Goal: Transaction & Acquisition: Purchase product/service

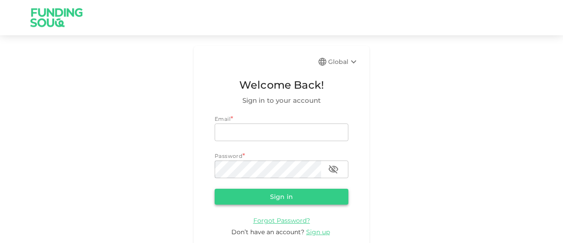
type input "[EMAIL_ADDRESS][DOMAIN_NAME]"
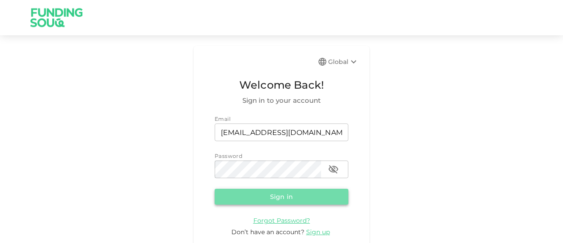
click at [272, 195] on button "Sign in" at bounding box center [282, 196] width 134 height 16
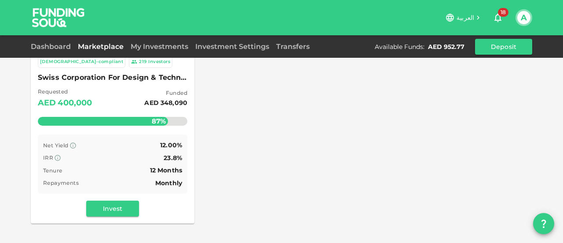
scroll to position [129, 0]
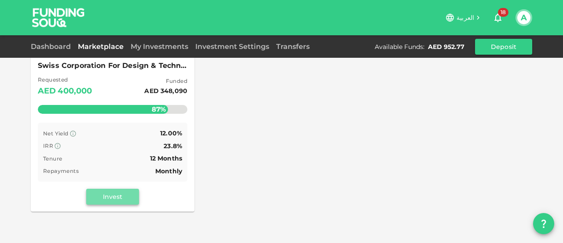
click at [108, 196] on button "Invest" at bounding box center [112, 196] width 53 height 16
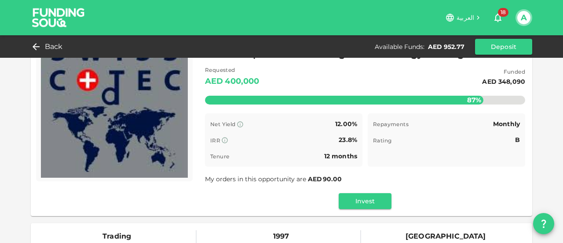
scroll to position [53, 0]
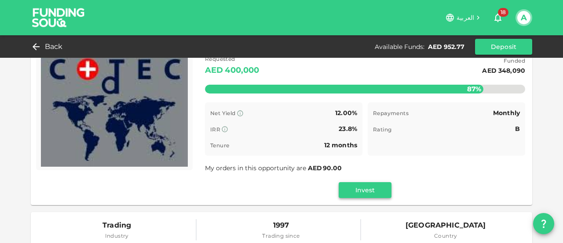
click at [358, 189] on button "Invest" at bounding box center [365, 190] width 53 height 16
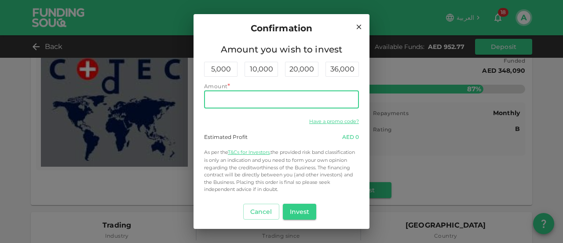
click at [263, 96] on input "Amount" at bounding box center [281, 100] width 155 height 18
type input "410"
click at [295, 209] on button "Invest" at bounding box center [300, 211] width 34 height 16
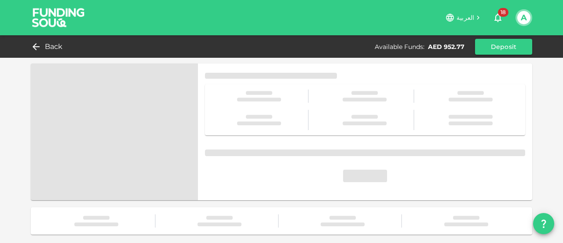
scroll to position [0, 0]
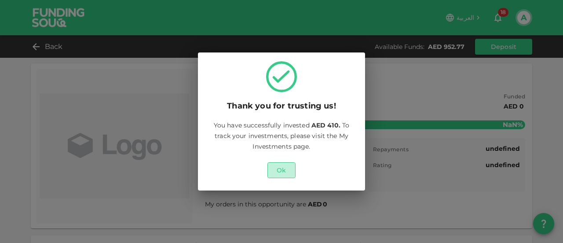
click at [282, 172] on button "Ok" at bounding box center [282, 170] width 28 height 16
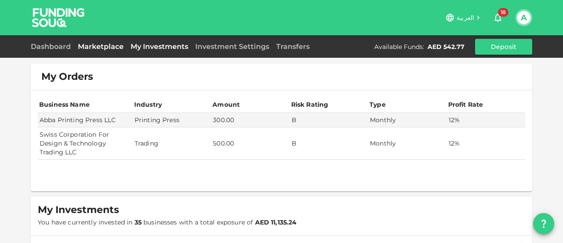
click at [110, 50] on link "Marketplace" at bounding box center [100, 46] width 53 height 8
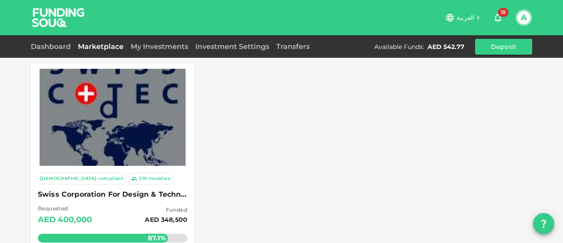
click at [247, 123] on div "Sharia-compliant 219 Investors Swiss Corporation For Design & Technology Tradin…" at bounding box center [282, 201] width 502 height 276
click at [55, 44] on link "Dashboard" at bounding box center [53, 46] width 44 height 8
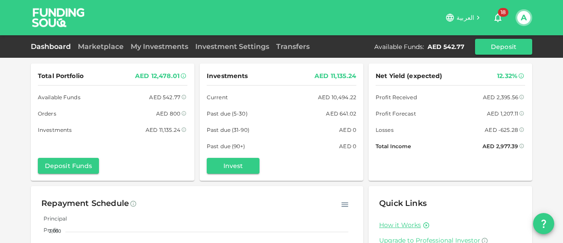
click at [20, 96] on div "Total Portfolio AED 12,478.01 Available Funds AED 542.77 Orders AED 800 Investm…" at bounding box center [281, 182] width 563 height 364
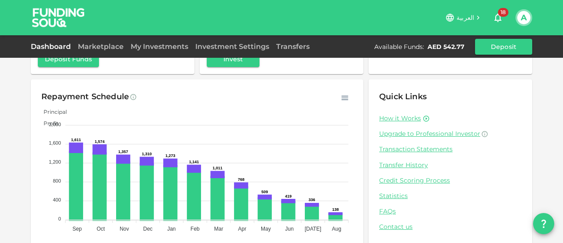
scroll to position [121, 0]
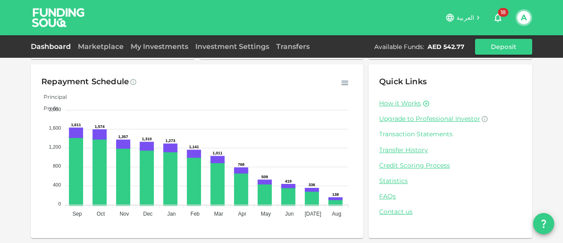
click at [396, 130] on link "Transaction Statements" at bounding box center [450, 134] width 143 height 8
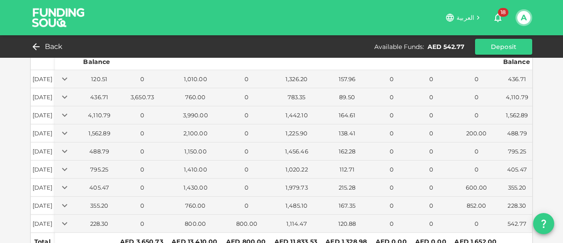
scroll to position [86, 0]
